Goal: Information Seeking & Learning: Learn about a topic

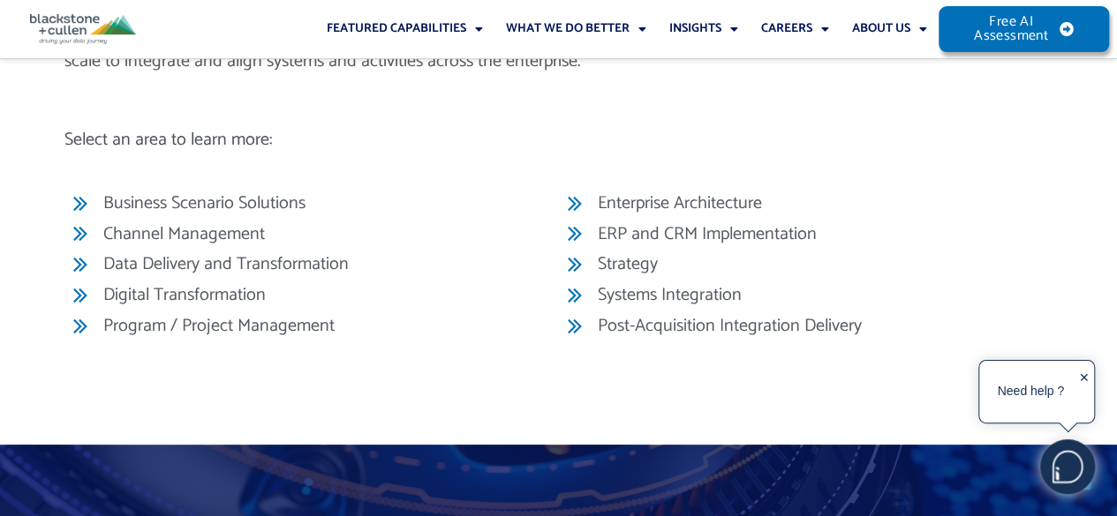
scroll to position [7240, 0]
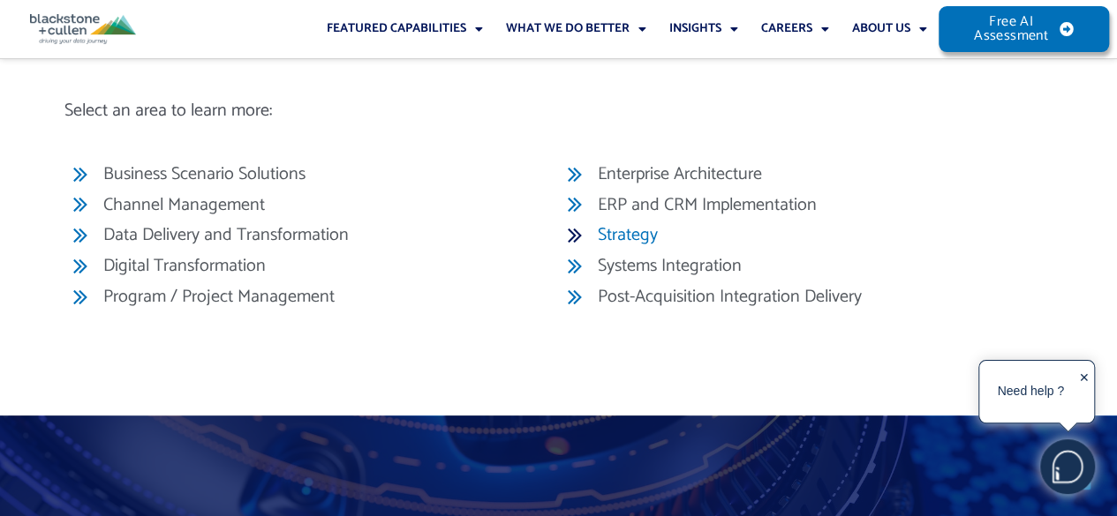
click at [620, 249] on span "Strategy" at bounding box center [625, 235] width 64 height 26
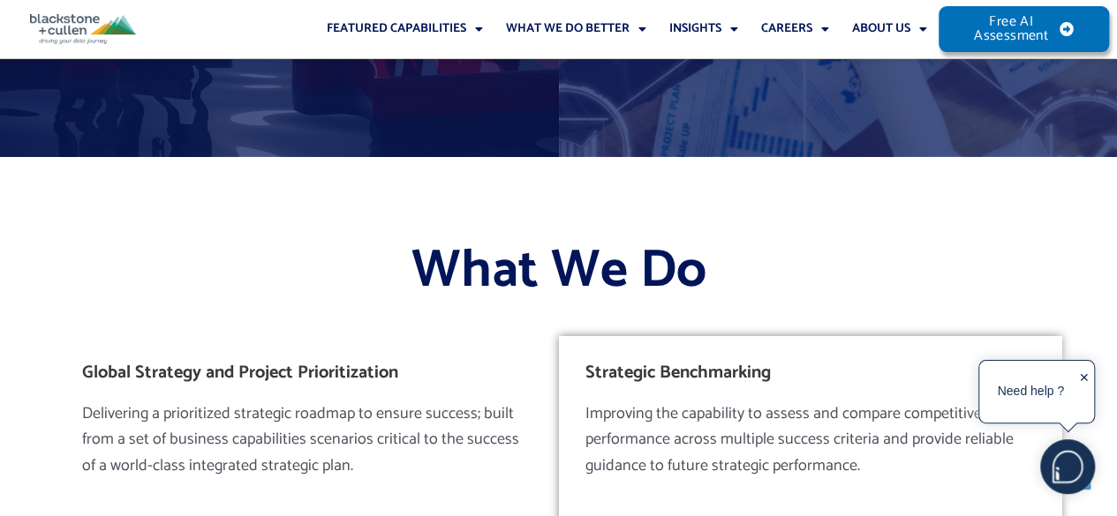
scroll to position [2825, 0]
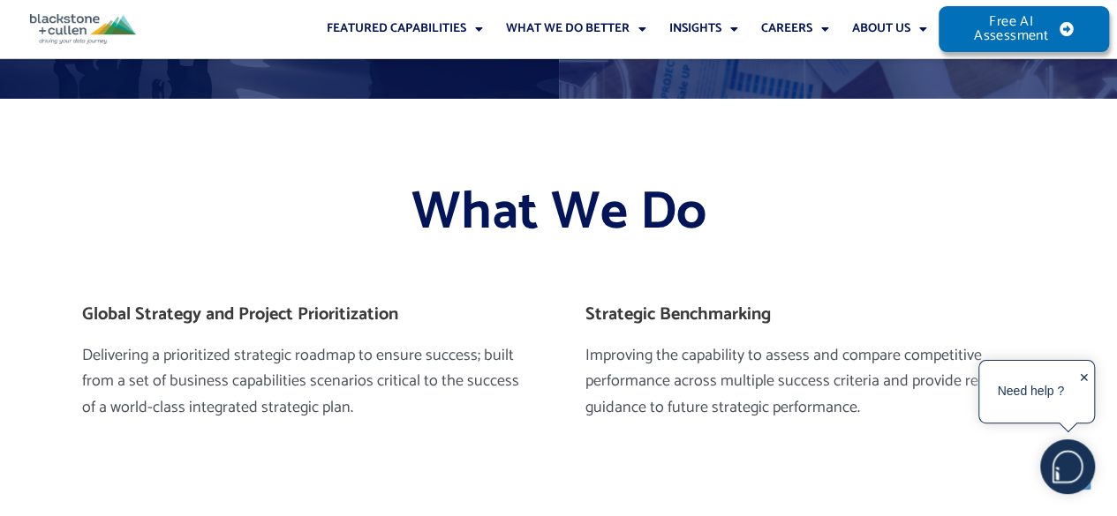
click at [1091, 376] on div "Need help ? ✕" at bounding box center [1036, 392] width 117 height 64
click at [1084, 378] on div "✕" at bounding box center [1084, 393] width 11 height 55
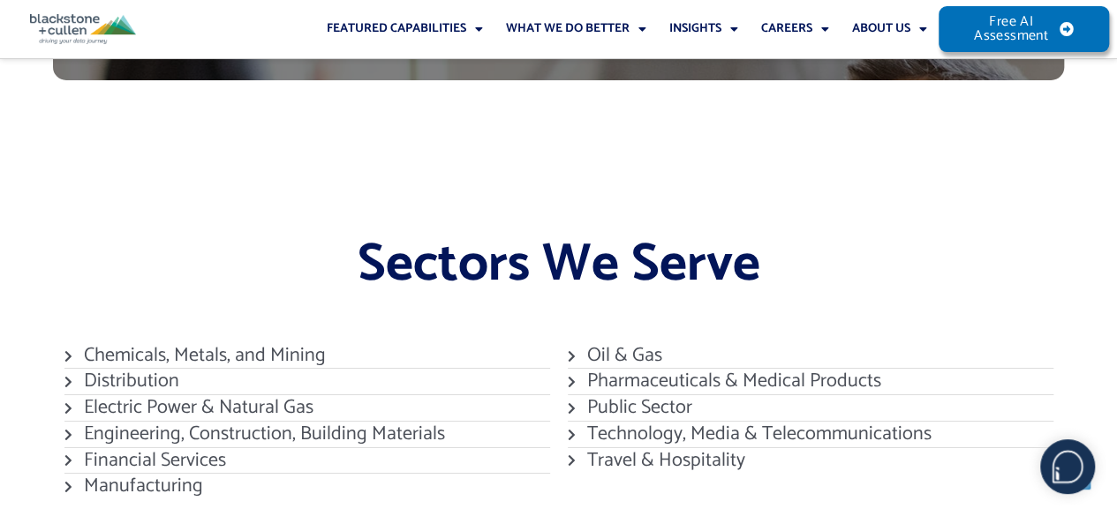
scroll to position [6357, 0]
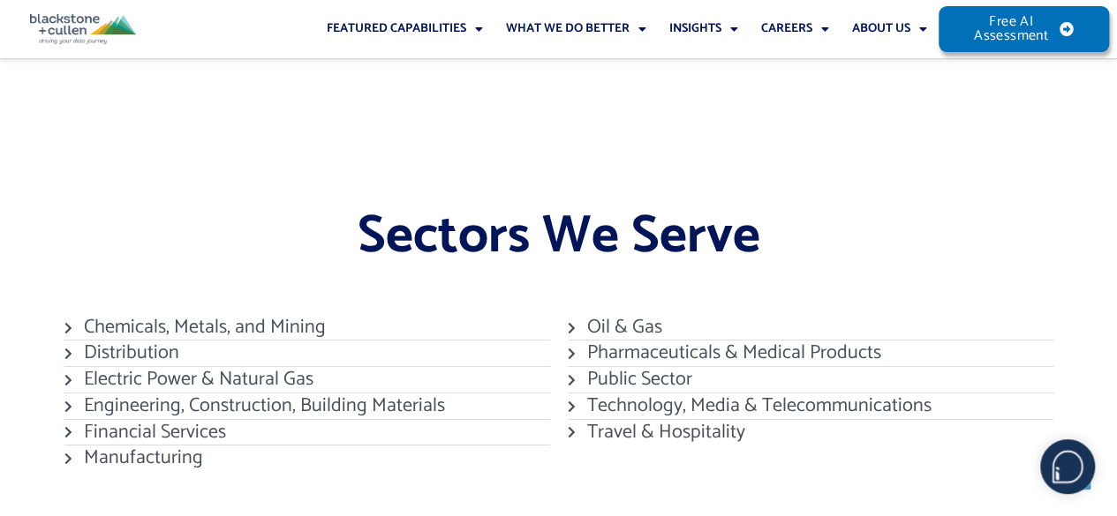
click at [572, 403] on icon at bounding box center [576, 407] width 16 height 12
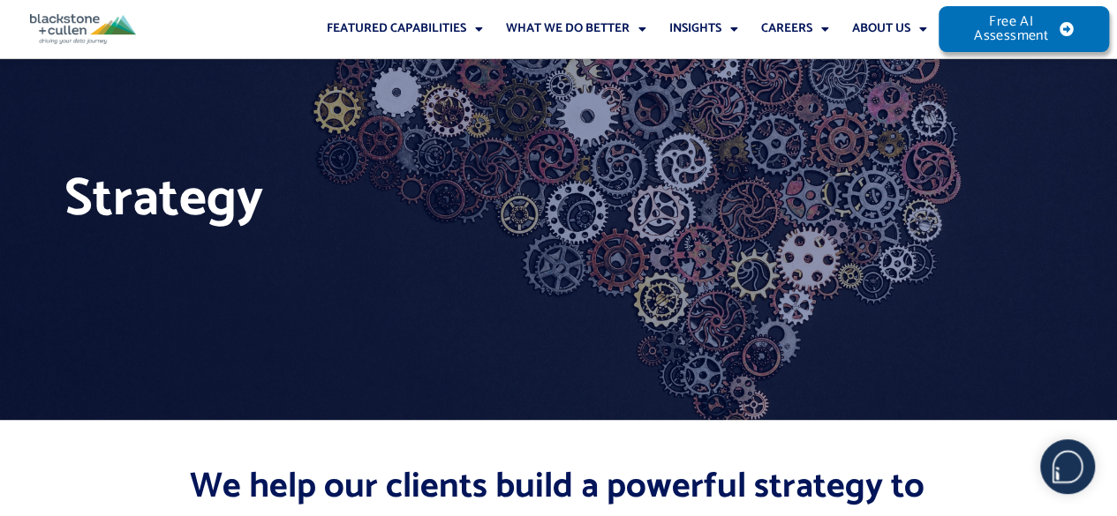
scroll to position [0, 0]
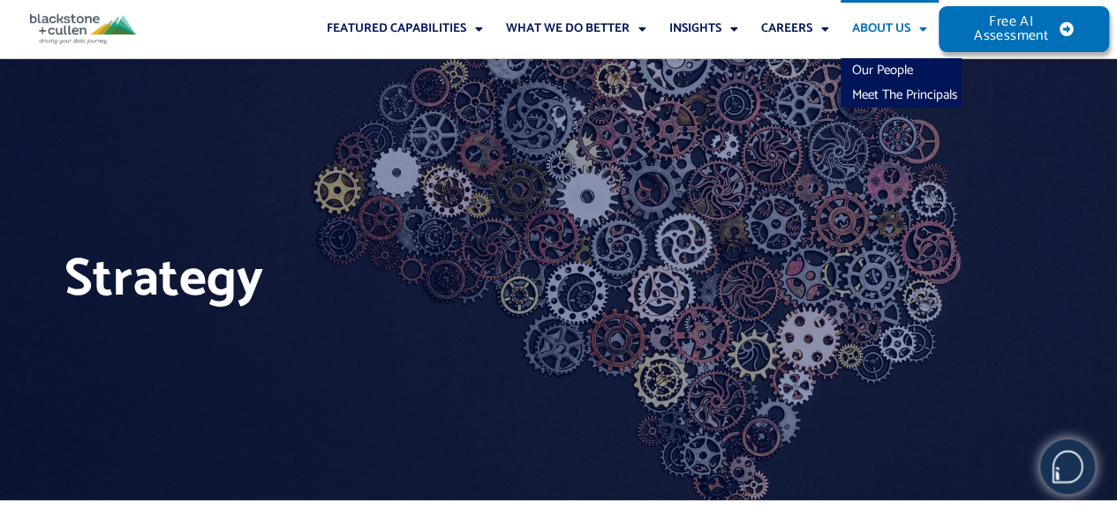
click at [879, 33] on link "About Us" at bounding box center [890, 29] width 98 height 58
click at [877, 64] on link "Our People" at bounding box center [901, 70] width 121 height 25
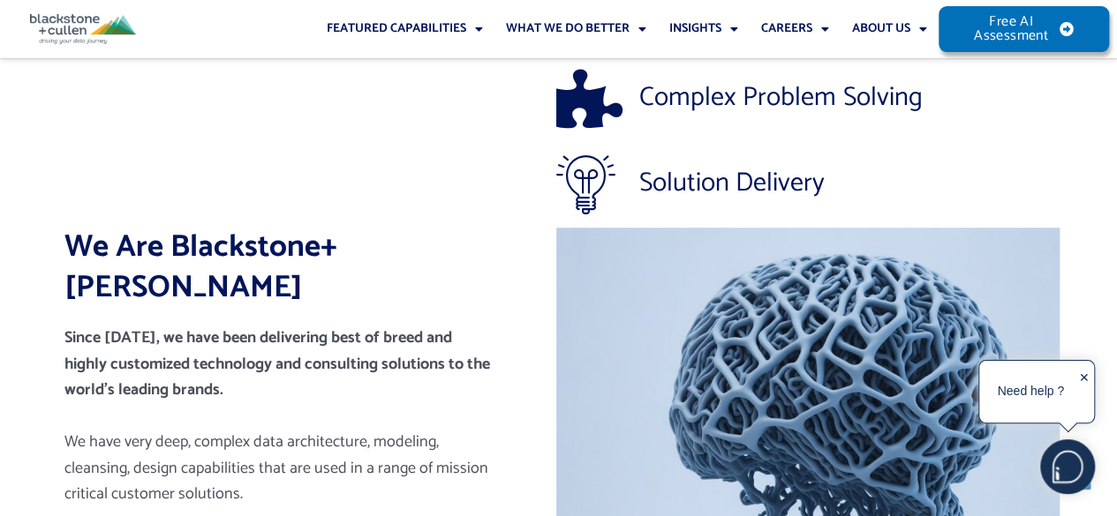
scroll to position [486, 0]
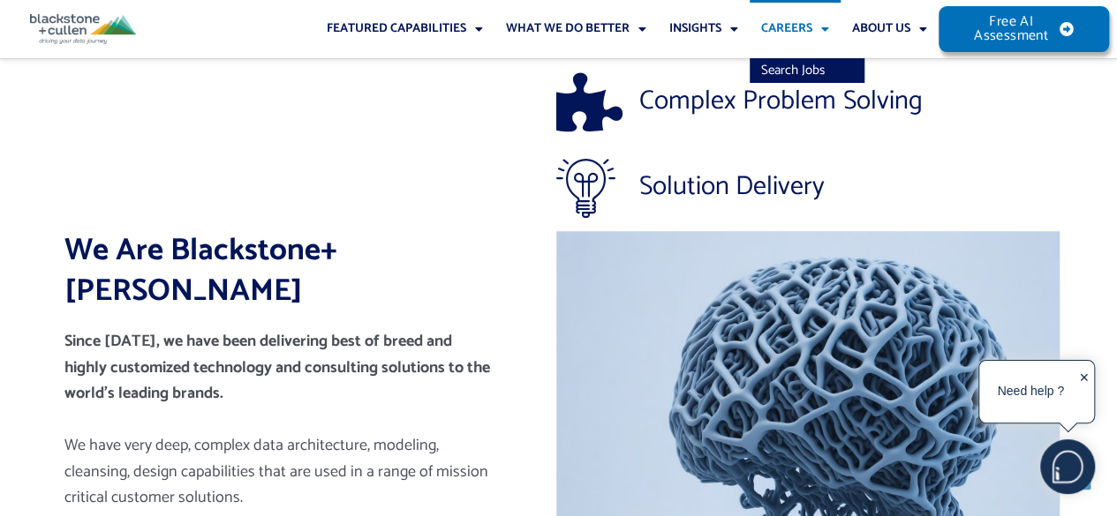
click at [793, 28] on link "Careers" at bounding box center [795, 29] width 91 height 58
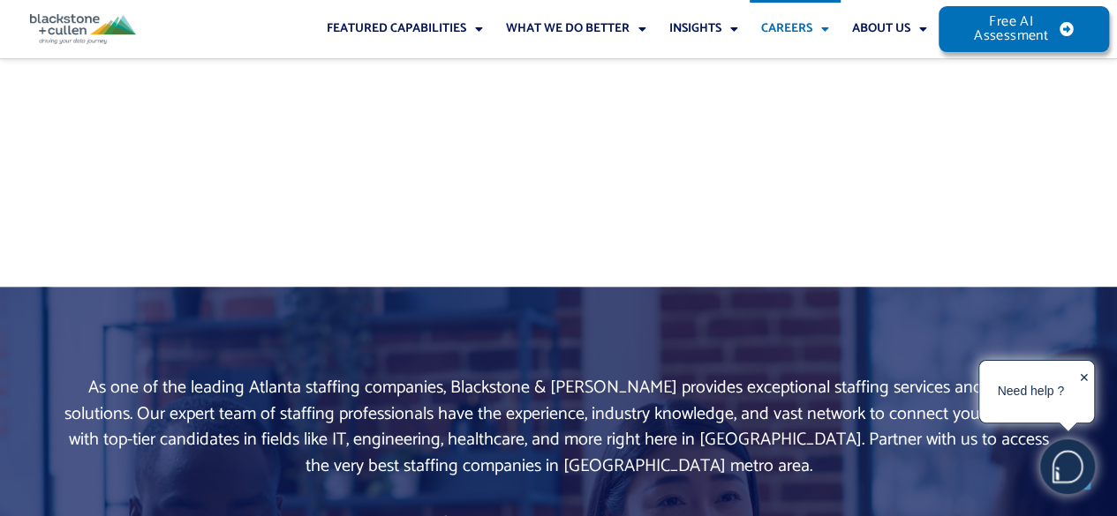
scroll to position [971, 0]
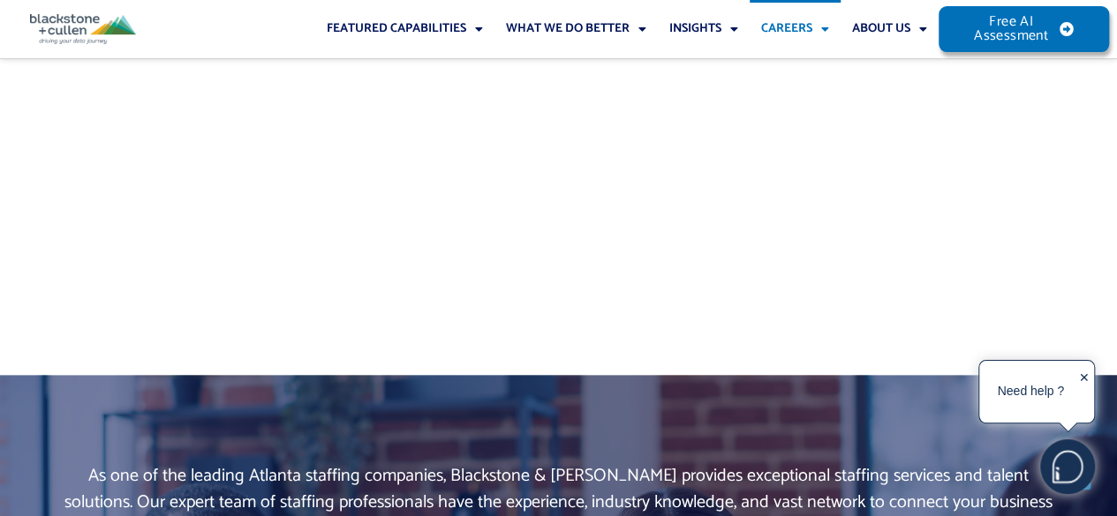
click at [1087, 375] on div "✕" at bounding box center [1084, 393] width 11 height 55
